Goal: Answer question/provide support

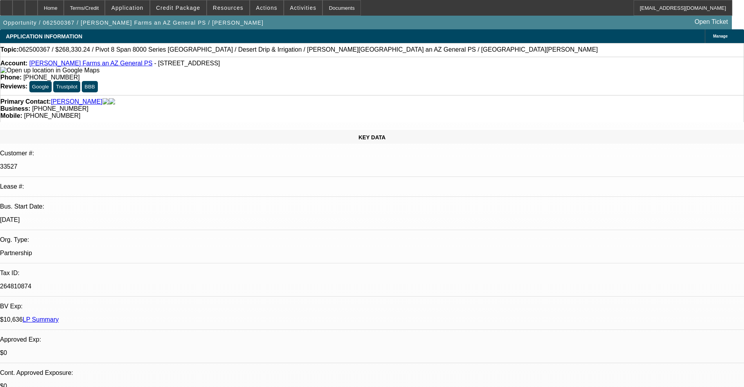
select select "0"
select select "0.1"
select select "4"
select select "0"
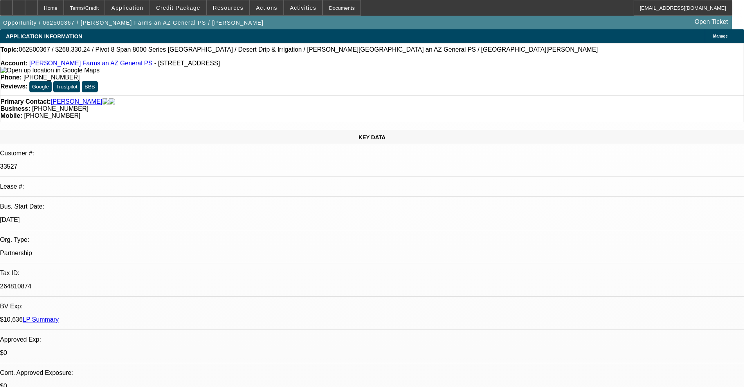
select select "0"
select select "0.1"
select select "4"
select select "0"
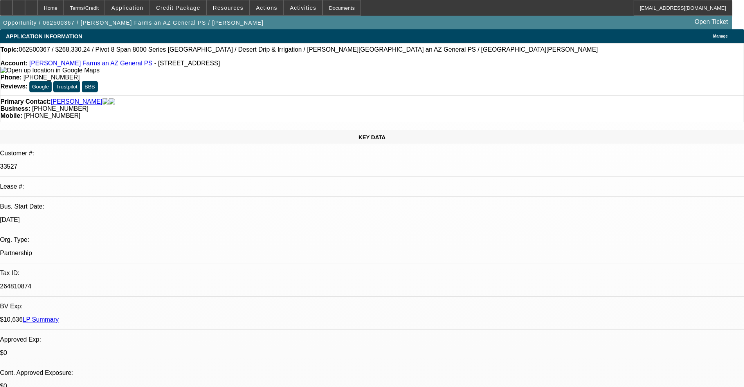
select select "0.1"
select select "4"
select select "0"
select select "0.1"
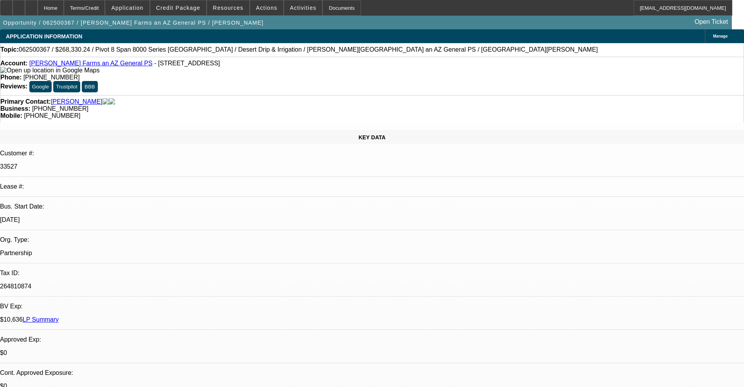
select select "4"
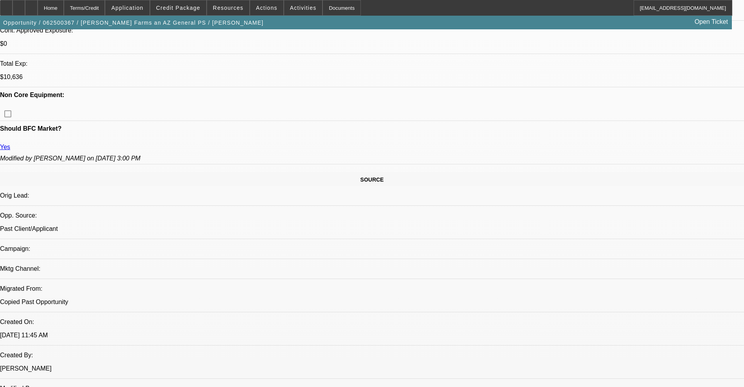
scroll to position [537, 0]
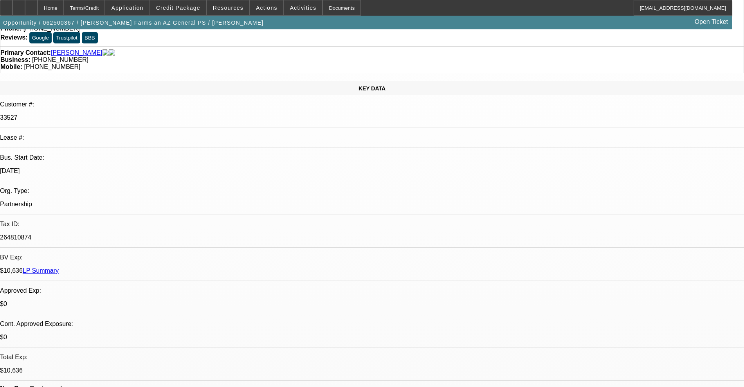
scroll to position [0, 0]
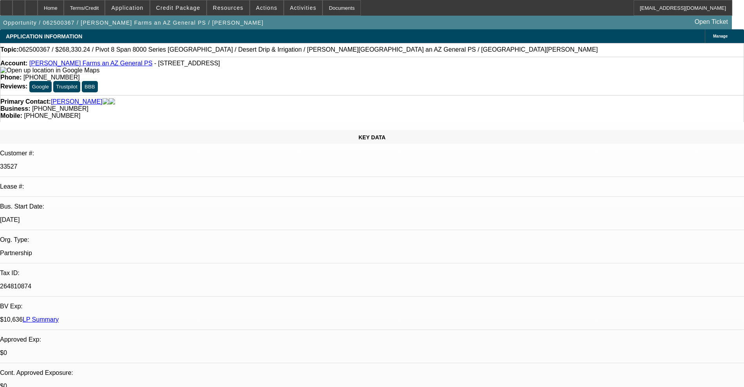
click at [62, 61] on div "Account: [PERSON_NAME] Farms an AZ General PS - [STREET_ADDRESS] Phone: [PHONE_…" at bounding box center [372, 76] width 744 height 38
click at [61, 65] on link "[PERSON_NAME] Farms an AZ General PS" at bounding box center [90, 63] width 123 height 7
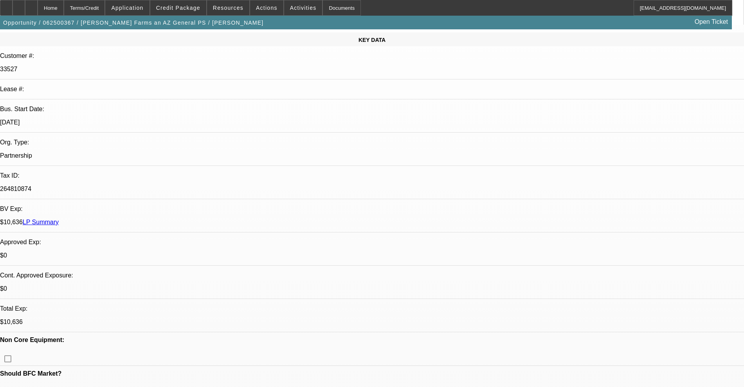
scroll to position [98, 0]
